Goal: Subscribe to service/newsletter

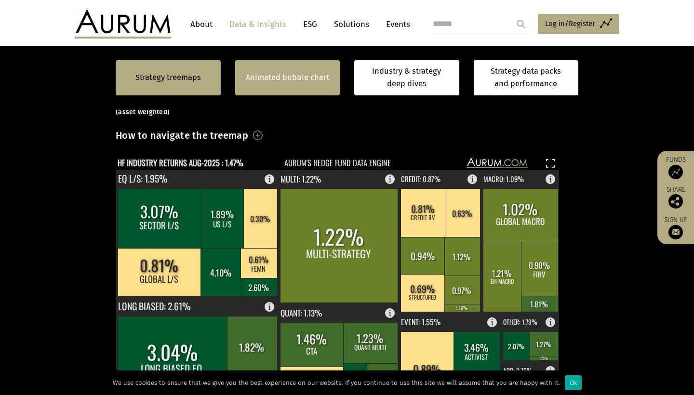
scroll to position [239, 0]
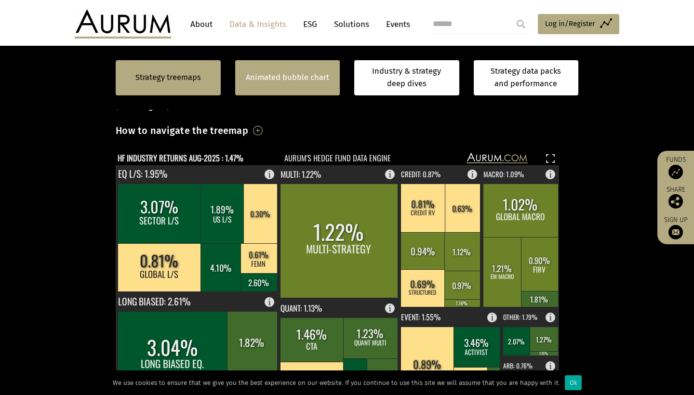
click at [285, 81] on link "Animated bubble chart" at bounding box center [287, 77] width 83 height 13
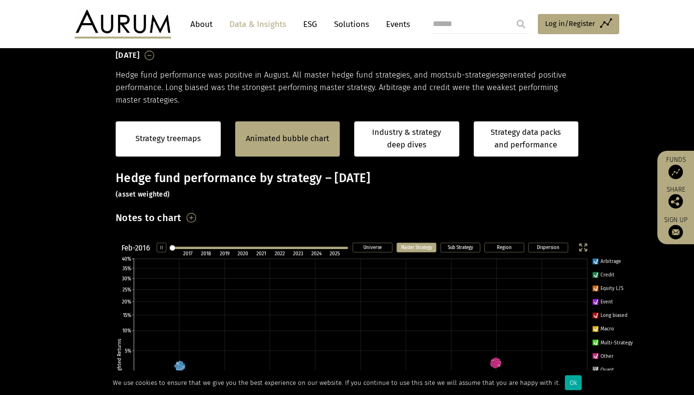
scroll to position [150, 0]
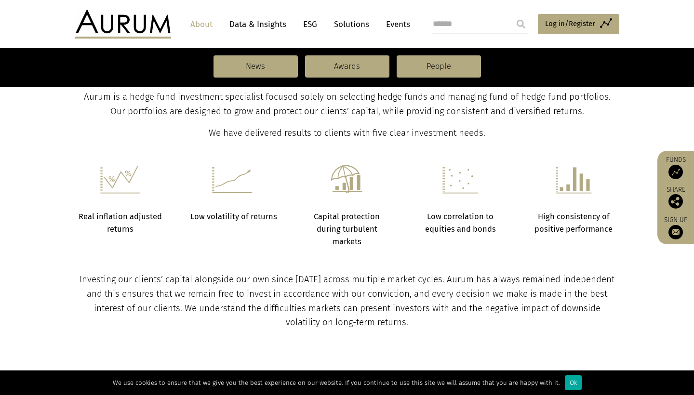
scroll to position [342, 0]
click at [351, 16] on link "Solutions" at bounding box center [351, 24] width 45 height 18
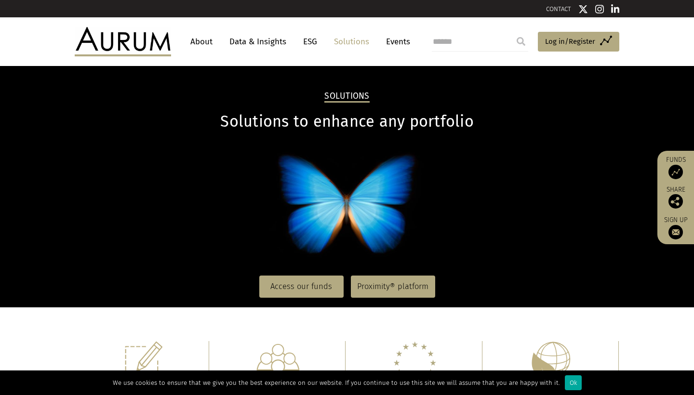
click at [259, 39] on link "Data & Insights" at bounding box center [258, 42] width 67 height 18
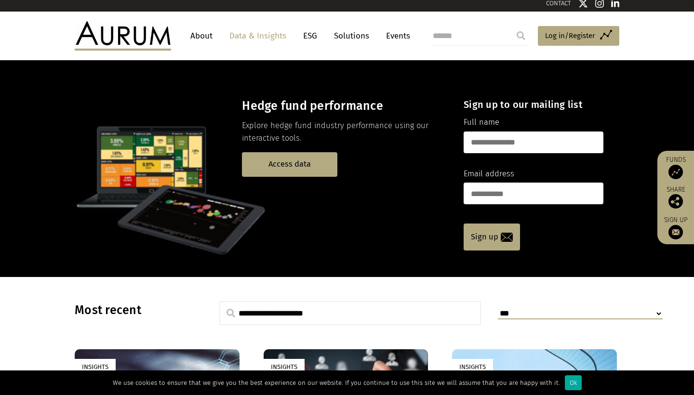
scroll to position [6, 0]
type input "******"
type input "**********"
click at [493, 233] on link "Sign up" at bounding box center [492, 237] width 56 height 27
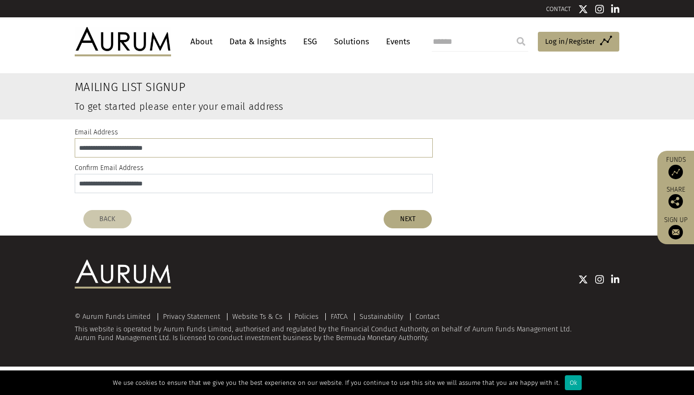
type input "**********"
click at [431, 212] on div "BACK NEXT" at bounding box center [257, 219] width 363 height 18
click at [422, 218] on button "NEXT" at bounding box center [408, 219] width 48 height 18
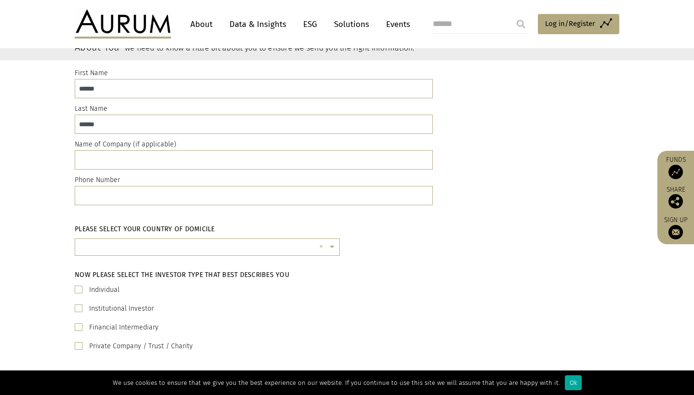
scroll to position [73, 0]
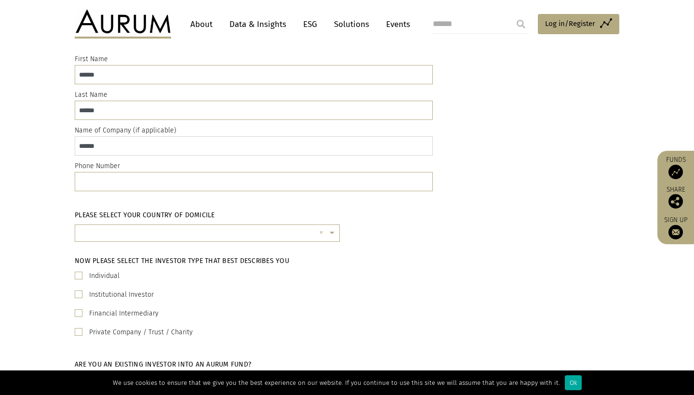
type input "******"
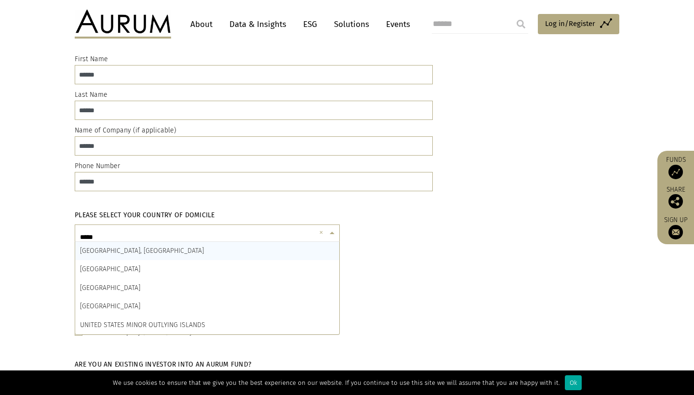
type input "******"
click at [168, 233] on input "******" at bounding box center [197, 236] width 235 height 19
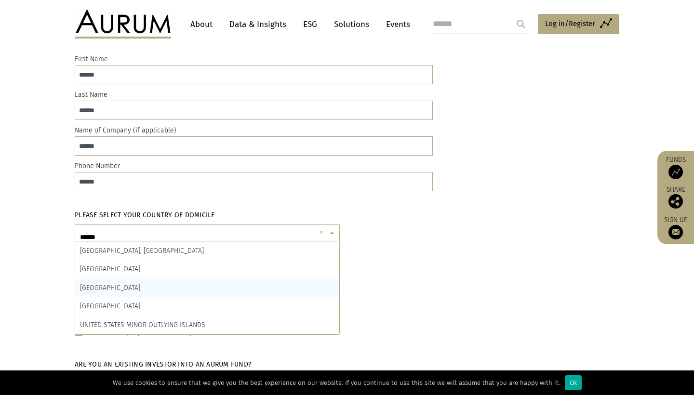
click at [134, 282] on div "UNITED KINGDOM" at bounding box center [207, 288] width 264 height 18
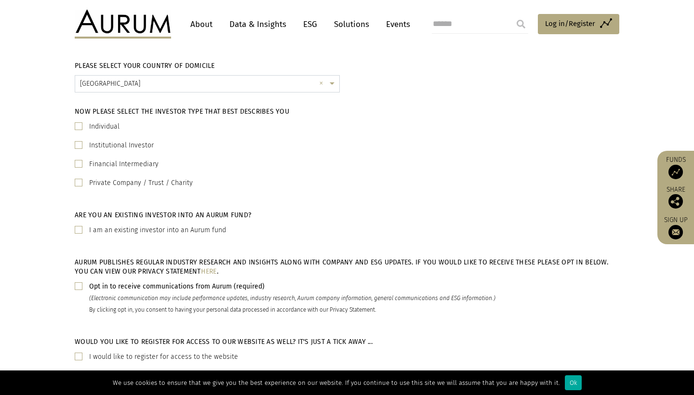
scroll to position [258, 0]
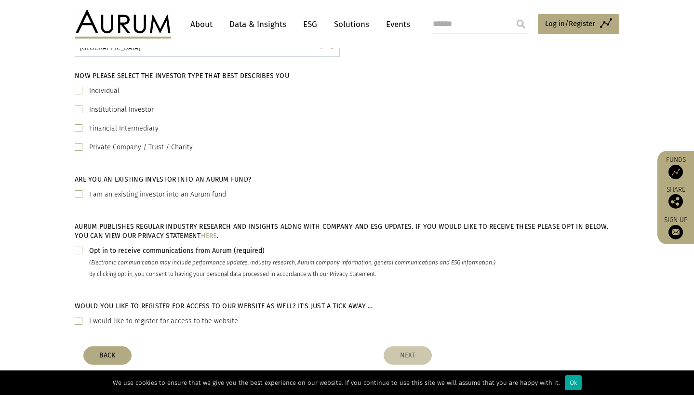
click at [80, 90] on span at bounding box center [79, 91] width 8 height 8
click at [78, 194] on span at bounding box center [79, 194] width 8 height 8
click at [78, 195] on span at bounding box center [79, 194] width 8 height 8
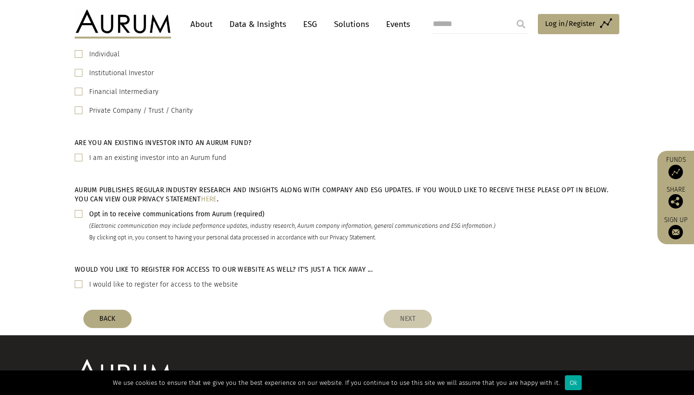
scroll to position [324, 0]
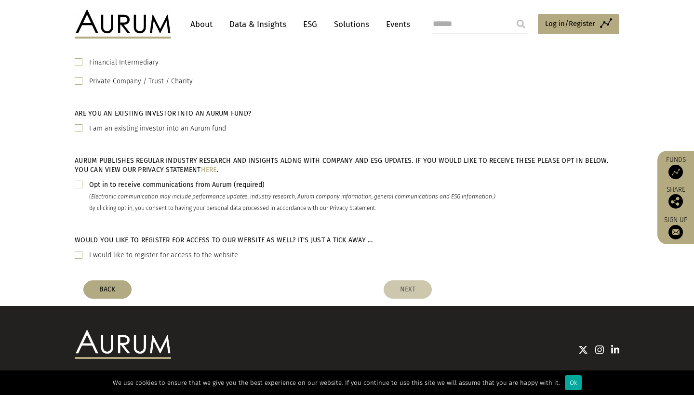
click at [82, 253] on span at bounding box center [79, 255] width 8 height 8
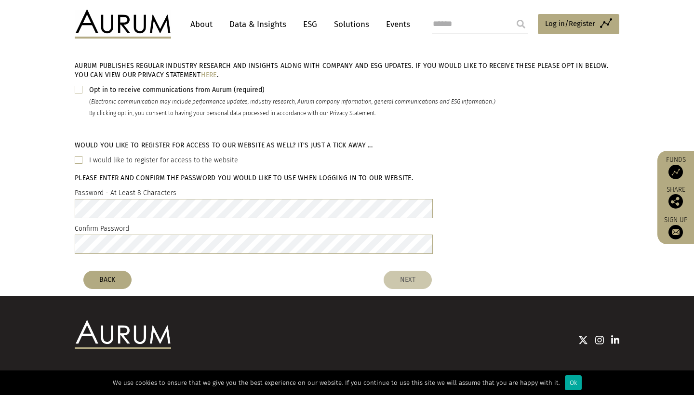
scroll to position [427, 0]
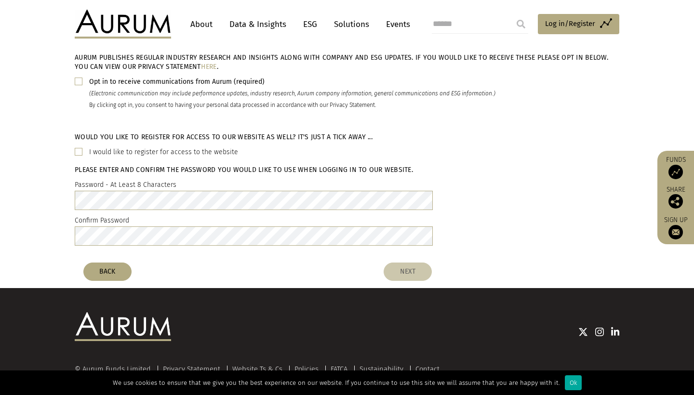
click at [81, 78] on span at bounding box center [79, 82] width 8 height 8
click at [414, 272] on button "NEXT" at bounding box center [408, 272] width 48 height 18
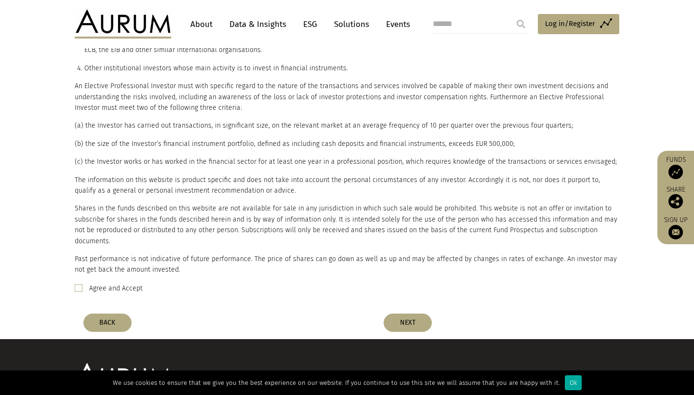
scroll to position [436, 0]
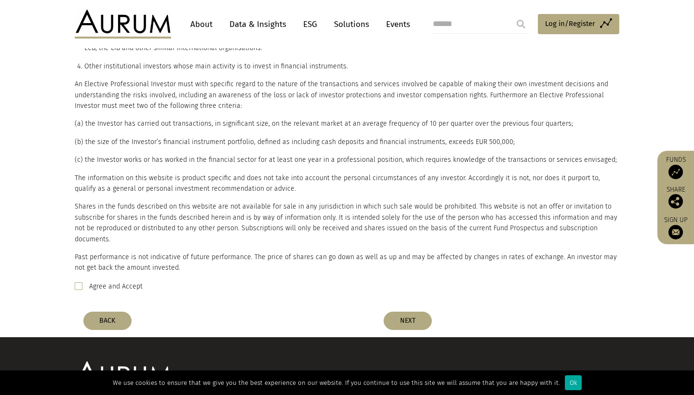
click at [84, 281] on div "Agree and Accept" at bounding box center [347, 287] width 545 height 12
click at [80, 282] on span at bounding box center [79, 286] width 8 height 8
click at [406, 312] on button "NEXT" at bounding box center [408, 321] width 48 height 18
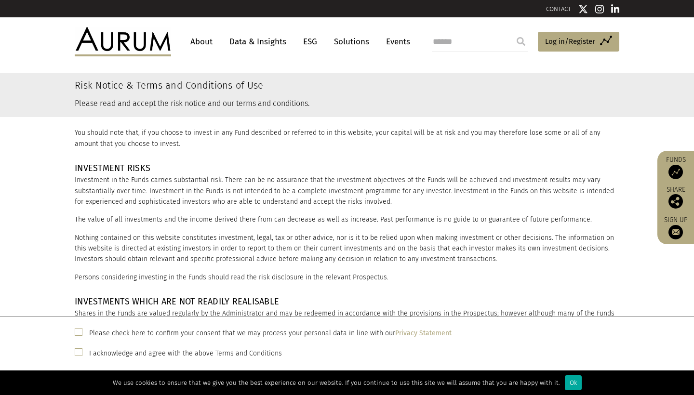
scroll to position [462, 0]
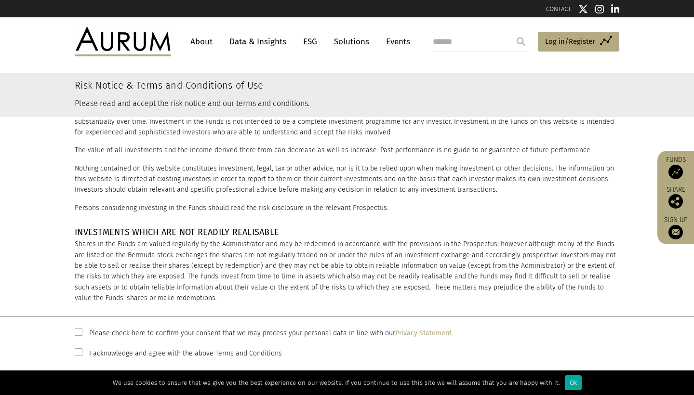
click at [76, 330] on span at bounding box center [79, 332] width 8 height 8
click at [76, 352] on span at bounding box center [79, 352] width 8 height 8
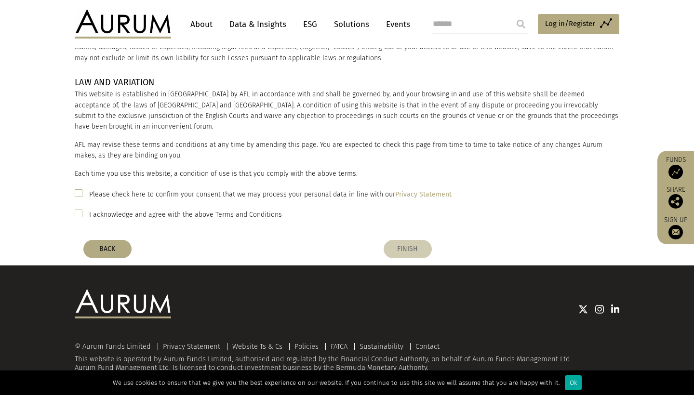
scroll to position [138, 0]
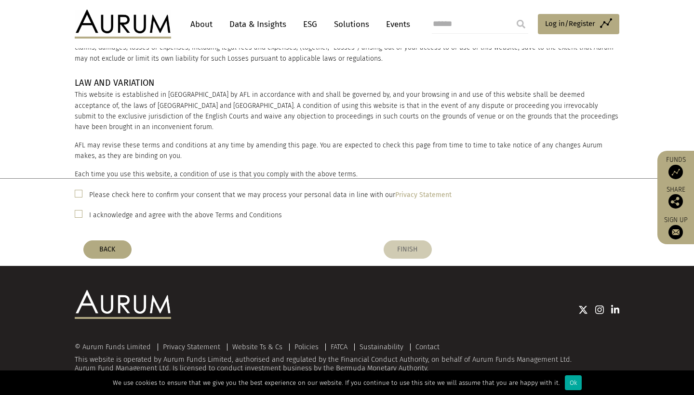
click at [405, 246] on button "FINISH" at bounding box center [408, 249] width 48 height 18
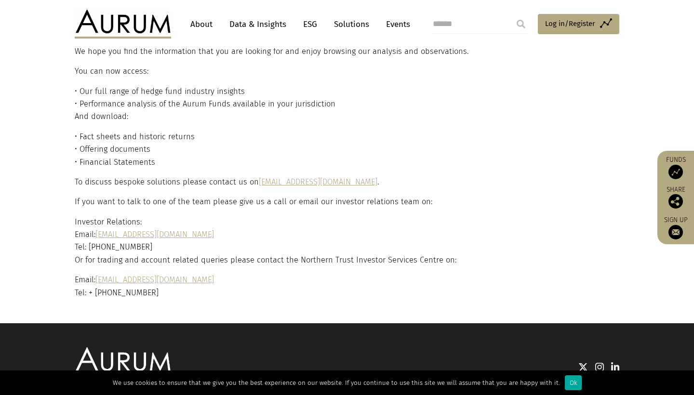
scroll to position [56, 0]
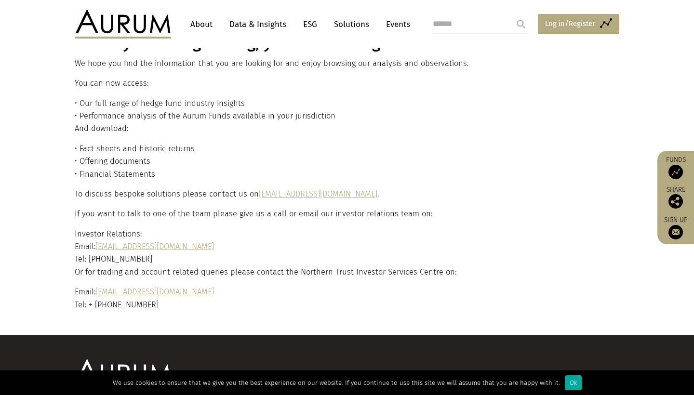
click at [558, 23] on span "Log in/Register" at bounding box center [570, 24] width 50 height 12
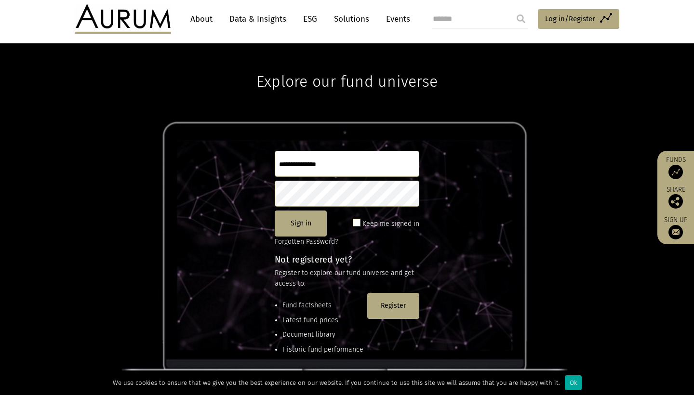
scroll to position [51, 0]
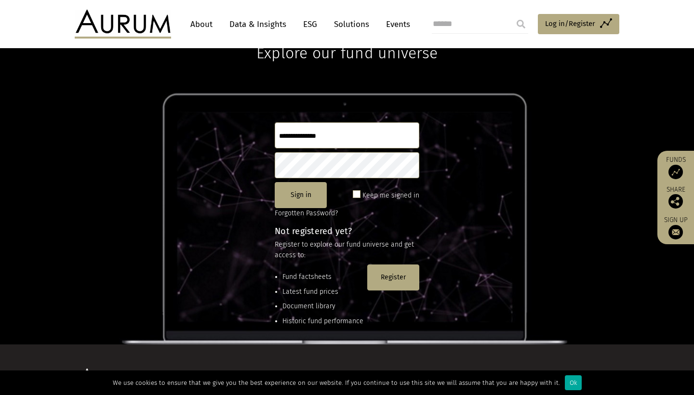
click at [303, 138] on input "text" at bounding box center [347, 135] width 145 height 26
click at [311, 142] on input "text" at bounding box center [347, 135] width 145 height 26
type input "*"
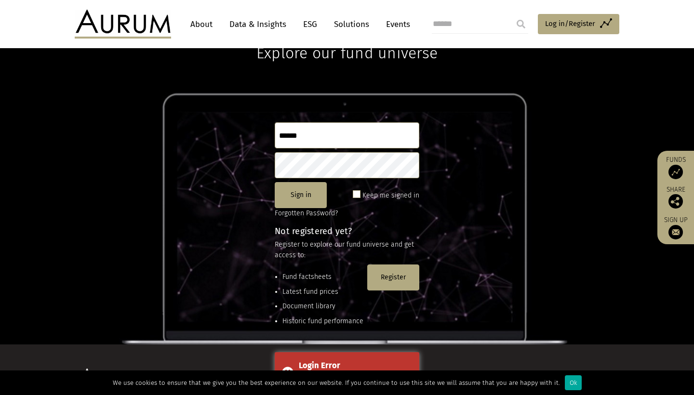
click at [323, 133] on input "******" at bounding box center [347, 135] width 145 height 26
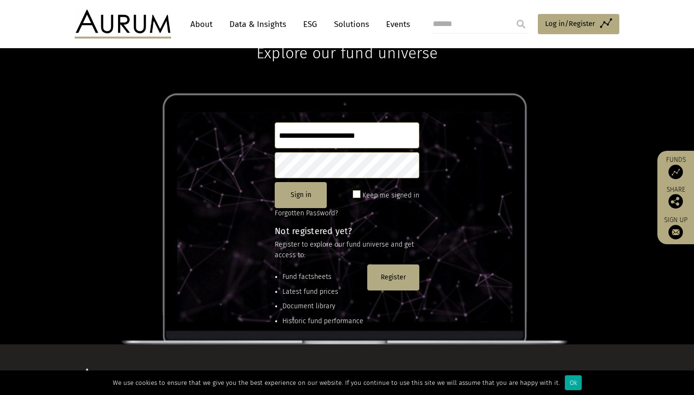
type input "**********"
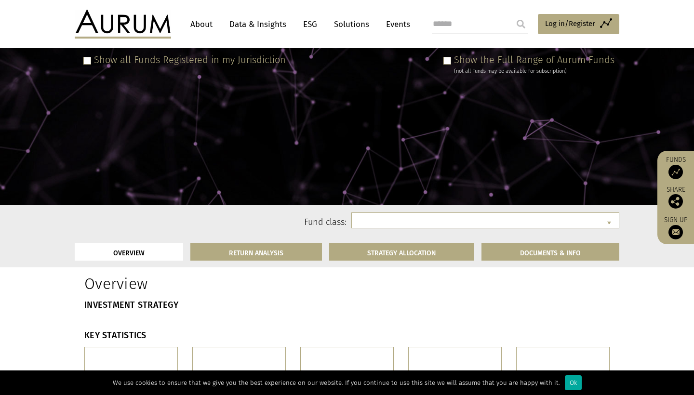
select select "**********"
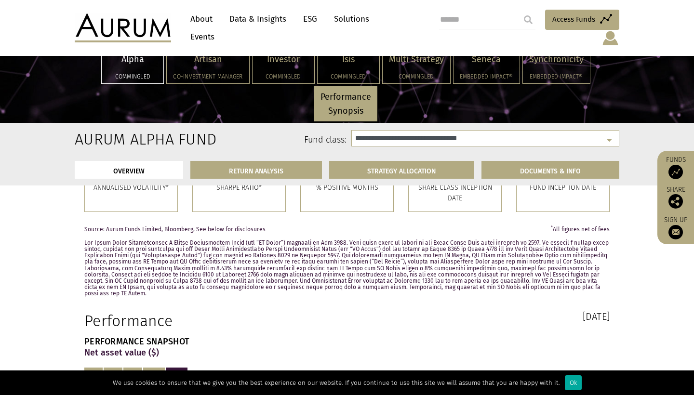
scroll to position [367, 0]
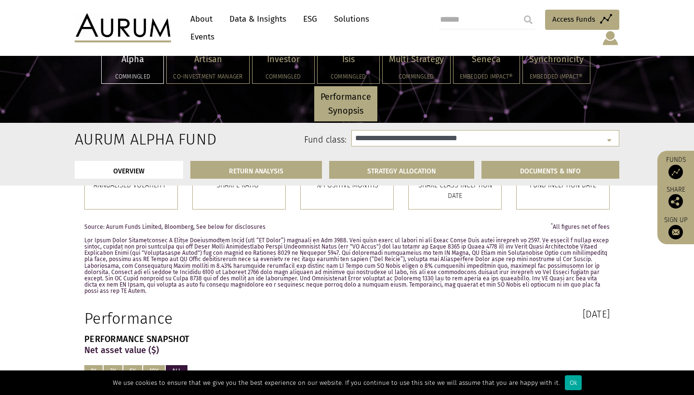
click at [375, 160] on div "OVERVIEW RETURN ANALYSIS STRATEGY ALLOCATION DOCUMENTS & INFO" at bounding box center [346, 170] width 559 height 32
click at [393, 172] on link "STRATEGY ALLOCATION" at bounding box center [402, 170] width 146 height 18
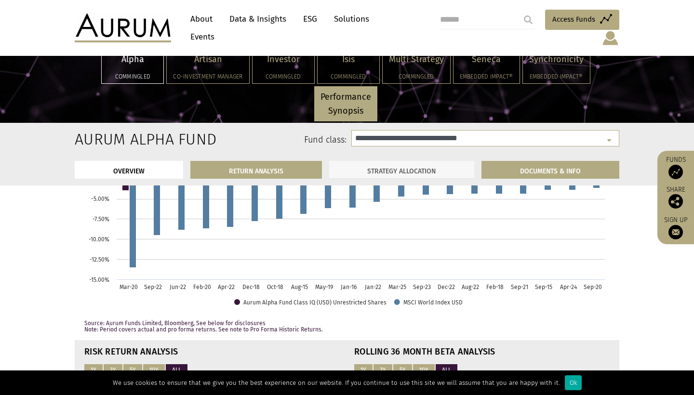
scroll to position [2797, 0]
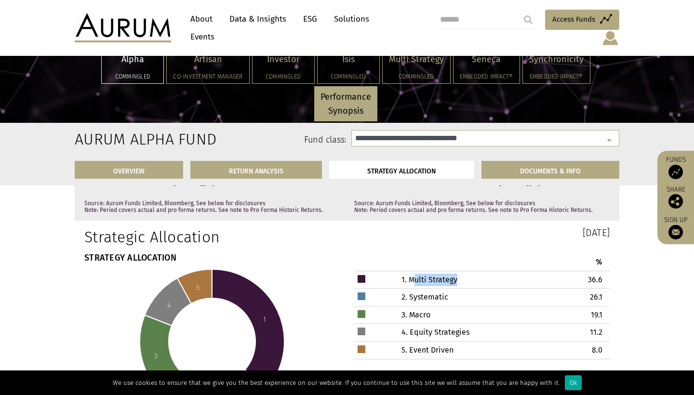
drag, startPoint x: 412, startPoint y: 245, endPoint x: 493, endPoint y: 244, distance: 81.5
click at [490, 271] on td "1. Multi Strategy" at bounding box center [456, 280] width 159 height 18
click at [405, 271] on td "1. Multi Strategy" at bounding box center [456, 280] width 159 height 18
click at [156, 170] on link "OVERVIEW" at bounding box center [129, 170] width 108 height 18
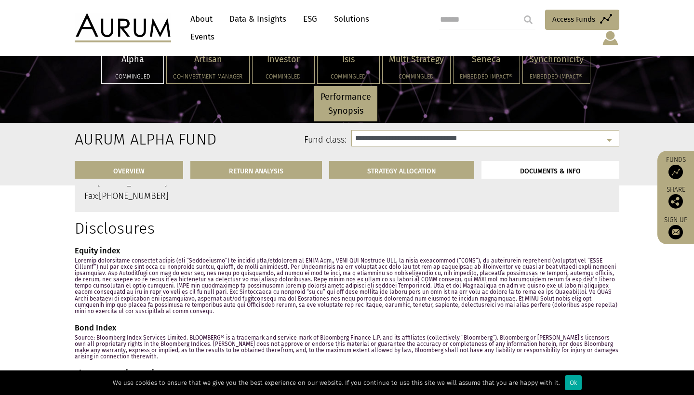
scroll to position [3883, 0]
